Goal: Task Accomplishment & Management: Manage account settings

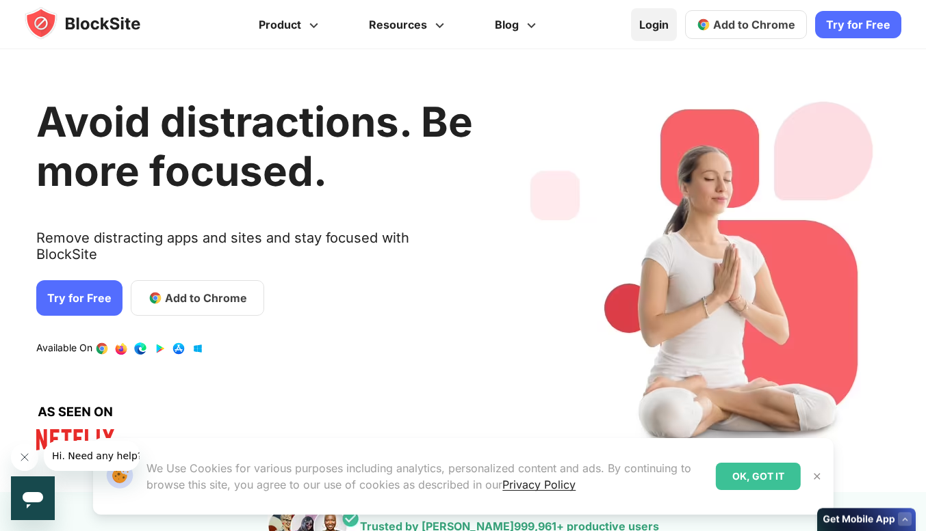
click at [668, 28] on link "Login" at bounding box center [654, 24] width 46 height 33
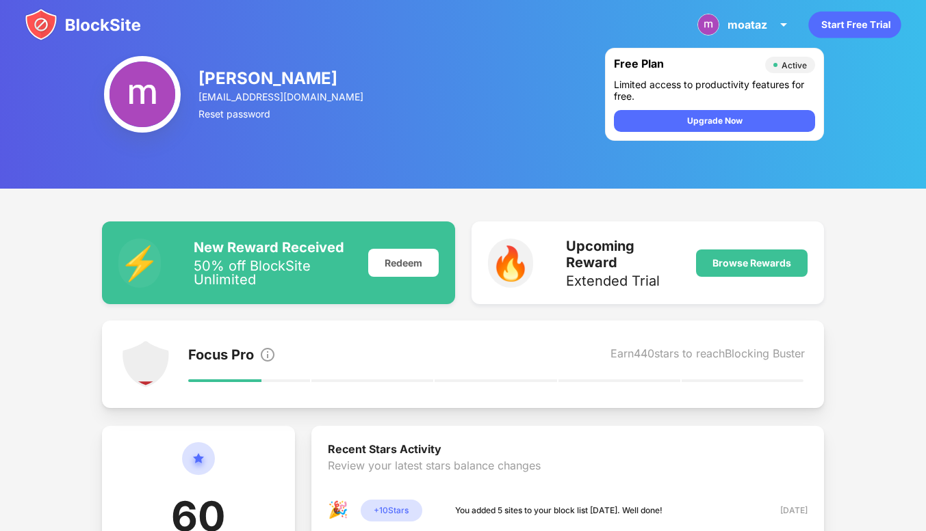
click at [87, 34] on img at bounding box center [83, 24] width 116 height 33
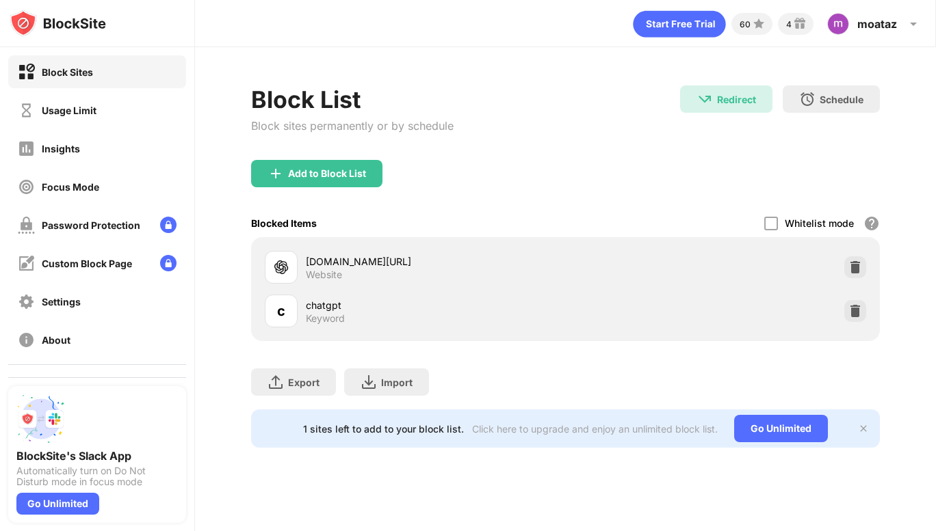
scroll to position [0, 372]
click at [866, 303] on div at bounding box center [855, 311] width 22 height 22
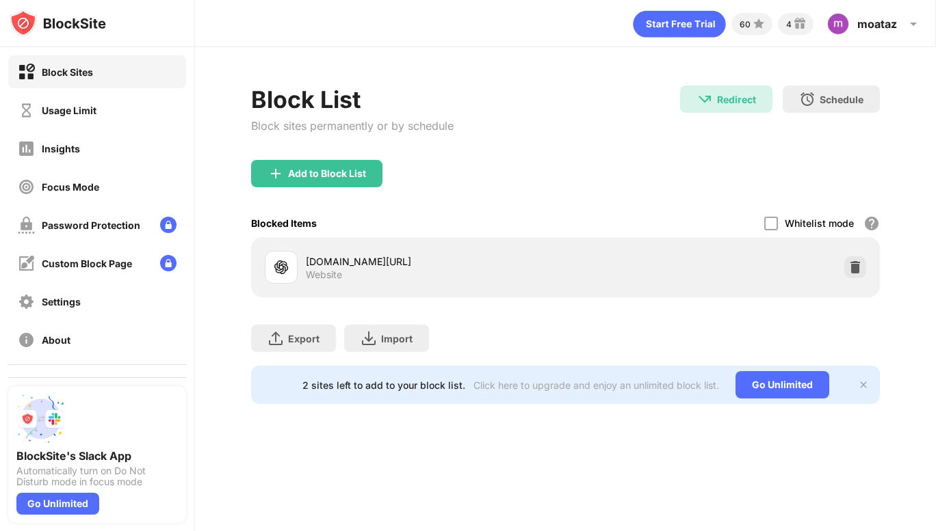
click at [862, 266] on img at bounding box center [855, 268] width 14 height 14
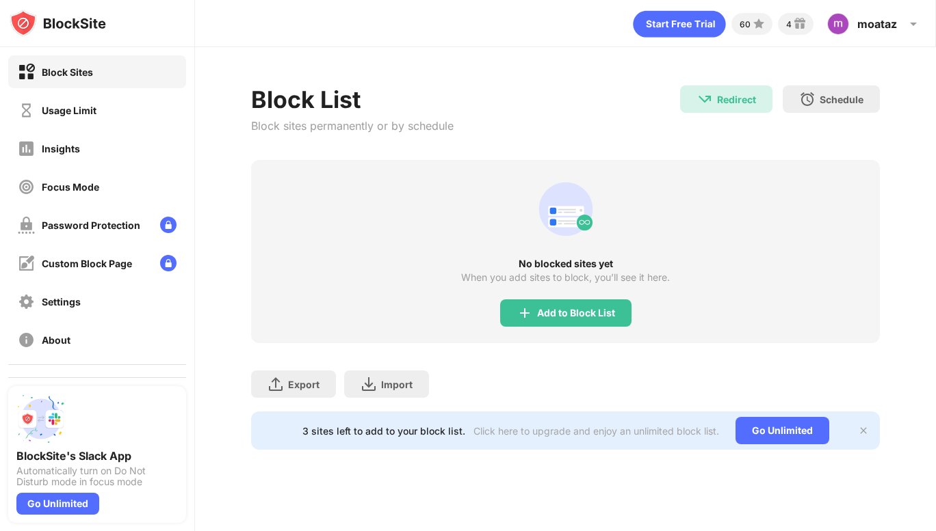
scroll to position [0, 0]
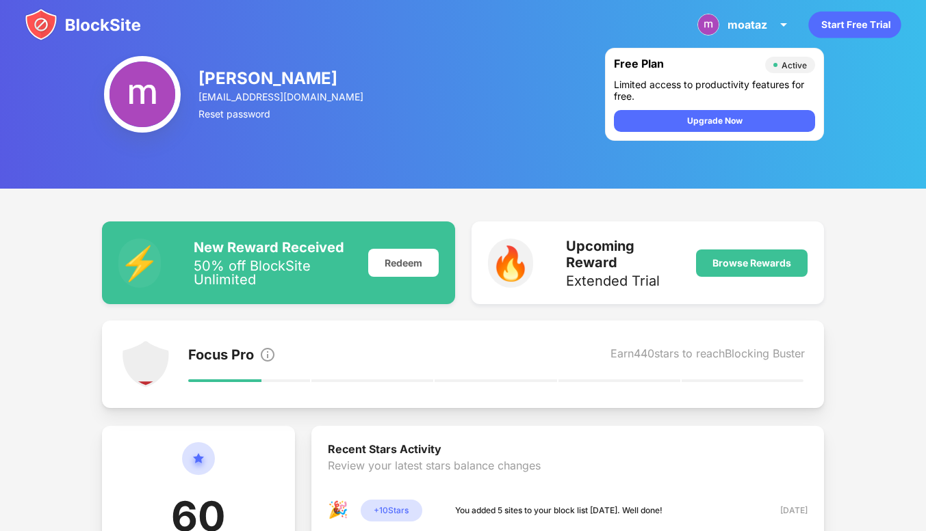
click at [131, 25] on img at bounding box center [83, 24] width 116 height 33
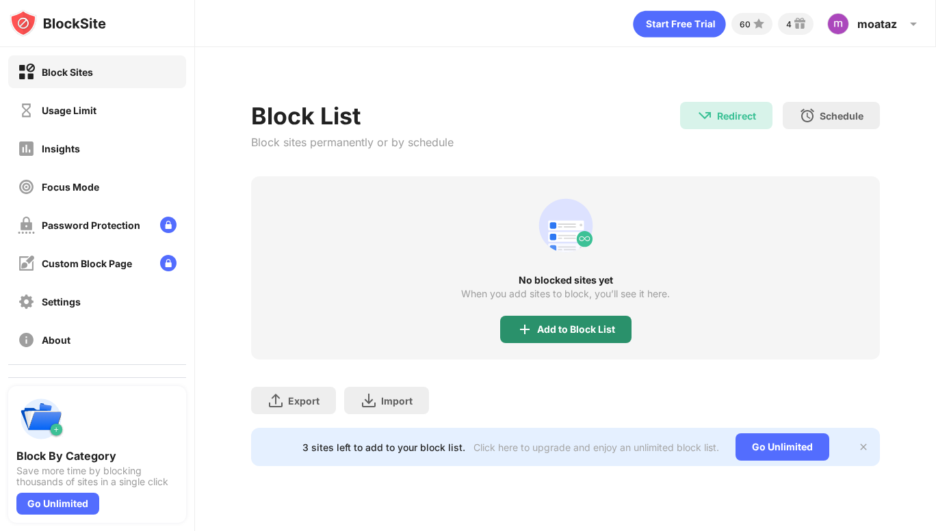
click at [531, 330] on img at bounding box center [524, 329] width 16 height 16
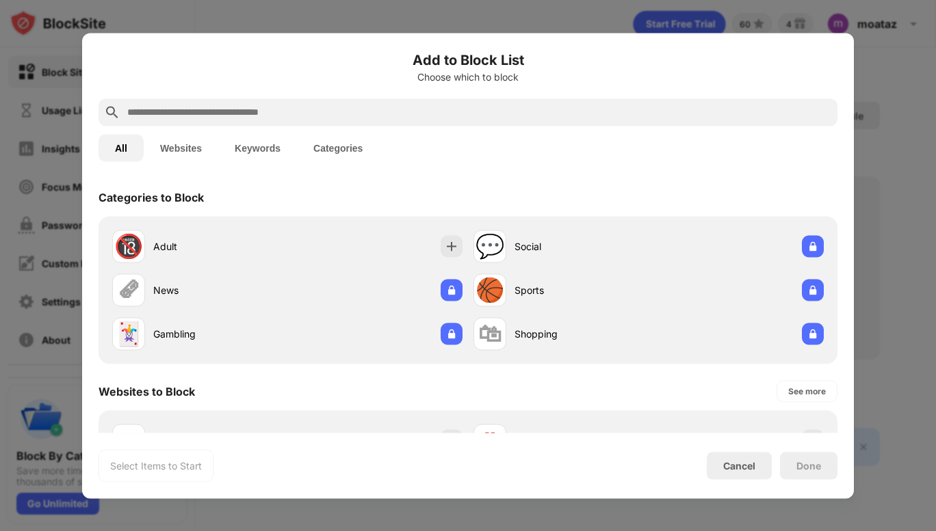
click at [338, 116] on input "text" at bounding box center [479, 112] width 706 height 16
paste input "**********"
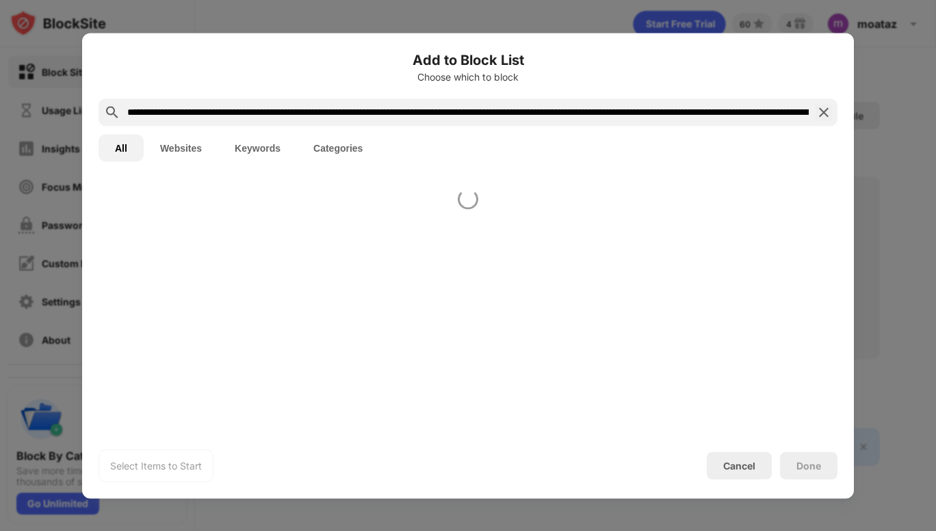
scroll to position [0, 1417]
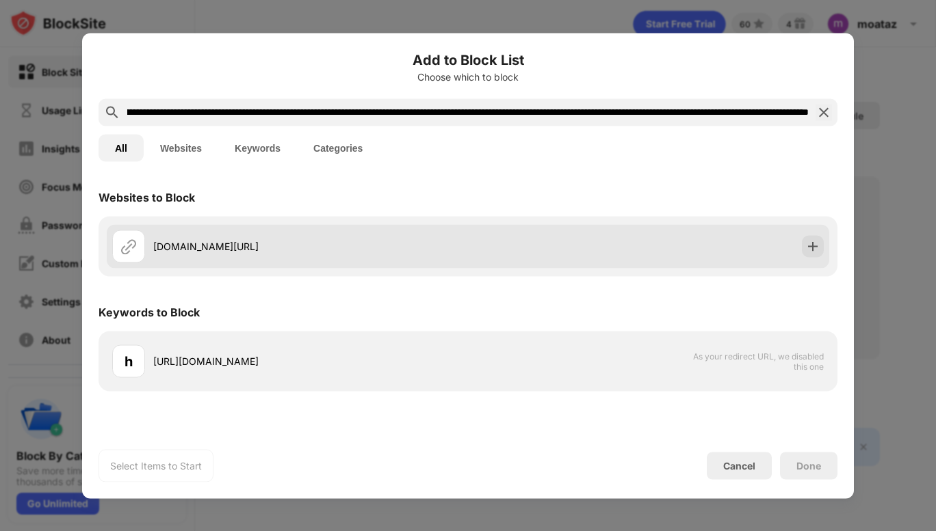
click at [538, 264] on div "[DOMAIN_NAME][URL]" at bounding box center [468, 246] width 722 height 44
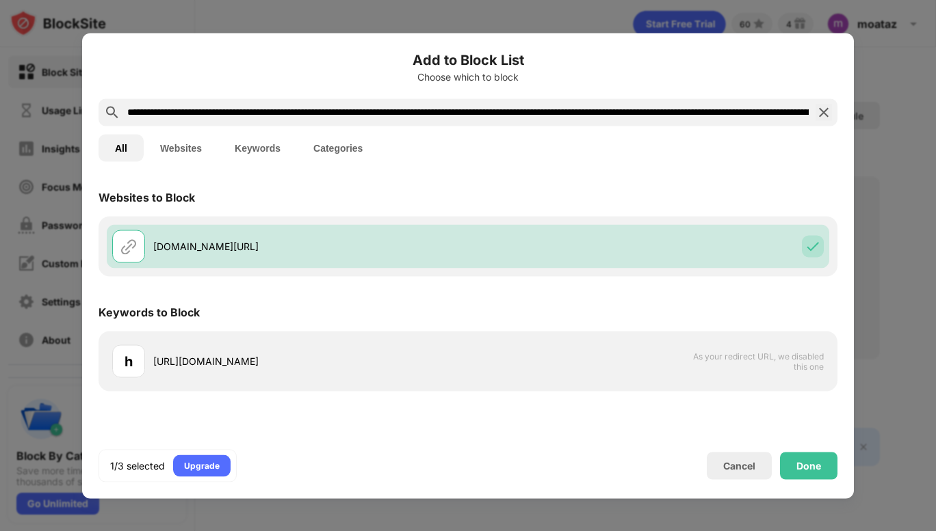
click at [619, 113] on input "**********" at bounding box center [468, 112] width 684 height 16
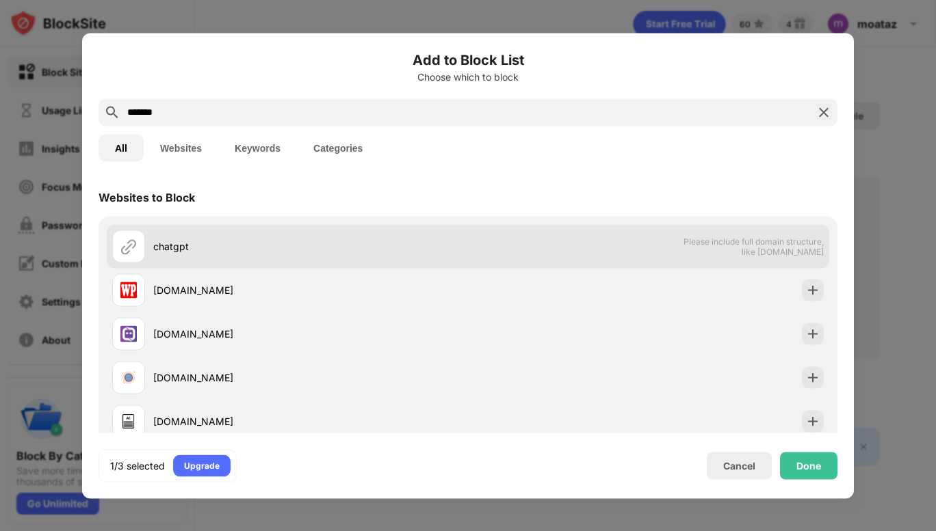
scroll to position [177, 0]
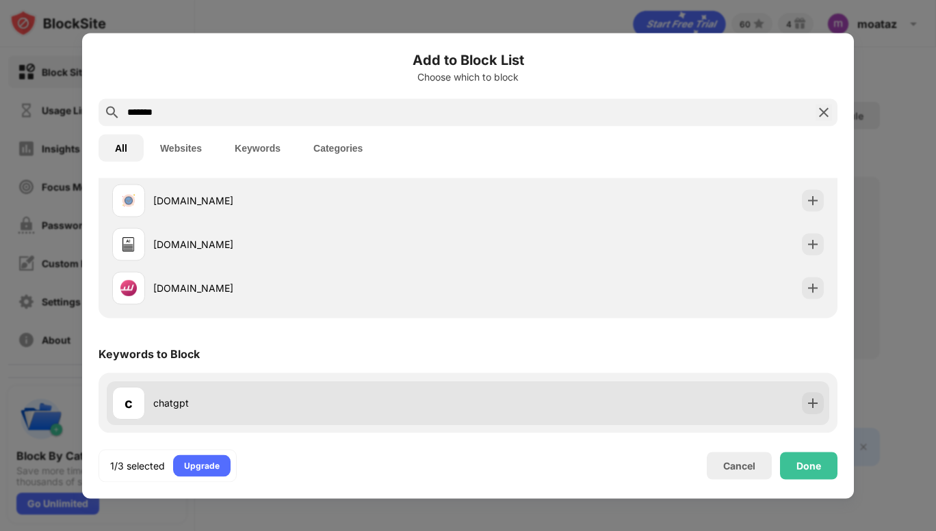
type input "*******"
click at [568, 415] on div "c chatgpt" at bounding box center [468, 403] width 722 height 44
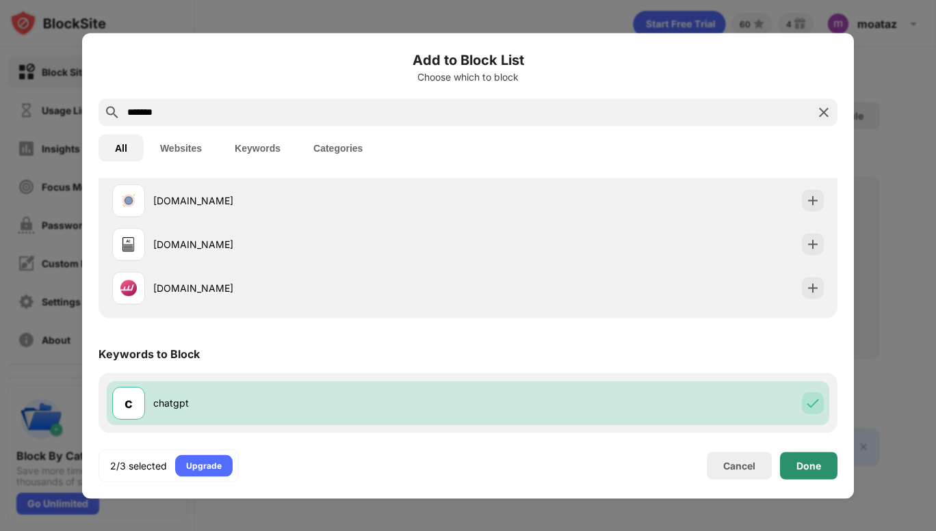
click at [787, 462] on div "Done" at bounding box center [808, 465] width 57 height 27
